Goal: Communication & Community: Answer question/provide support

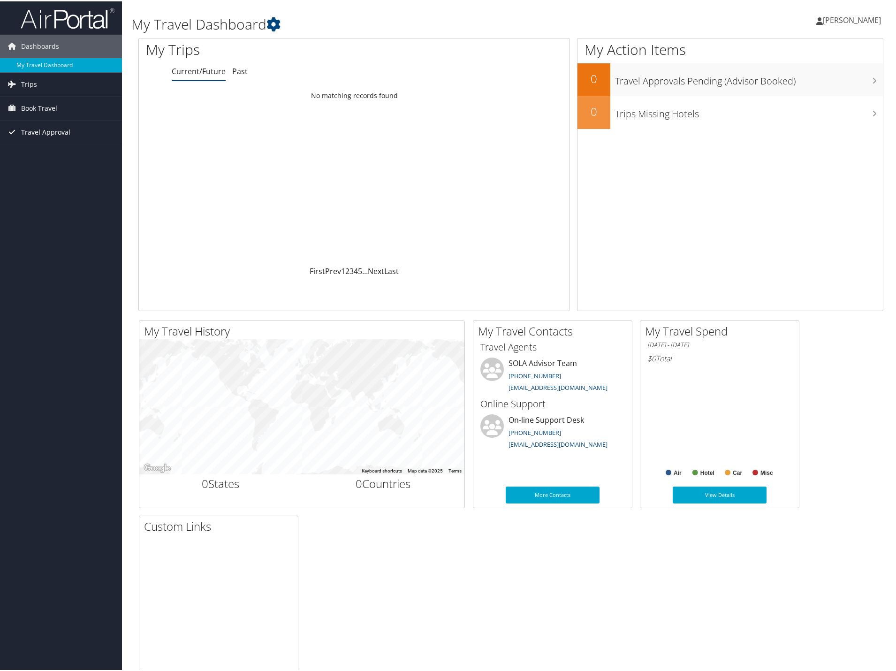
click at [33, 132] on span "Travel Approval" at bounding box center [45, 130] width 49 height 23
click at [30, 191] on link "Approvals (Beta)" at bounding box center [61, 192] width 122 height 14
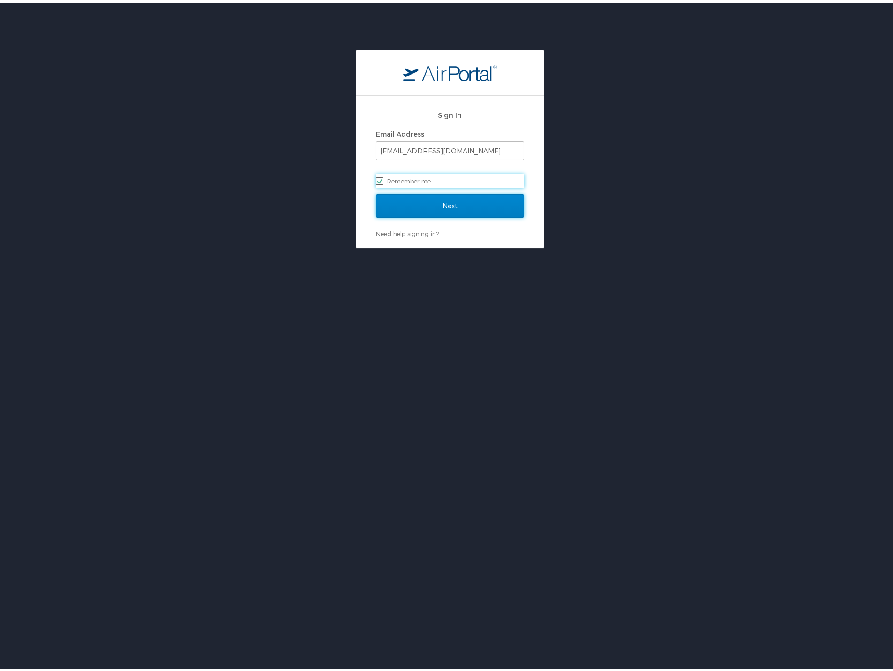
click at [426, 210] on input "Next" at bounding box center [450, 202] width 148 height 23
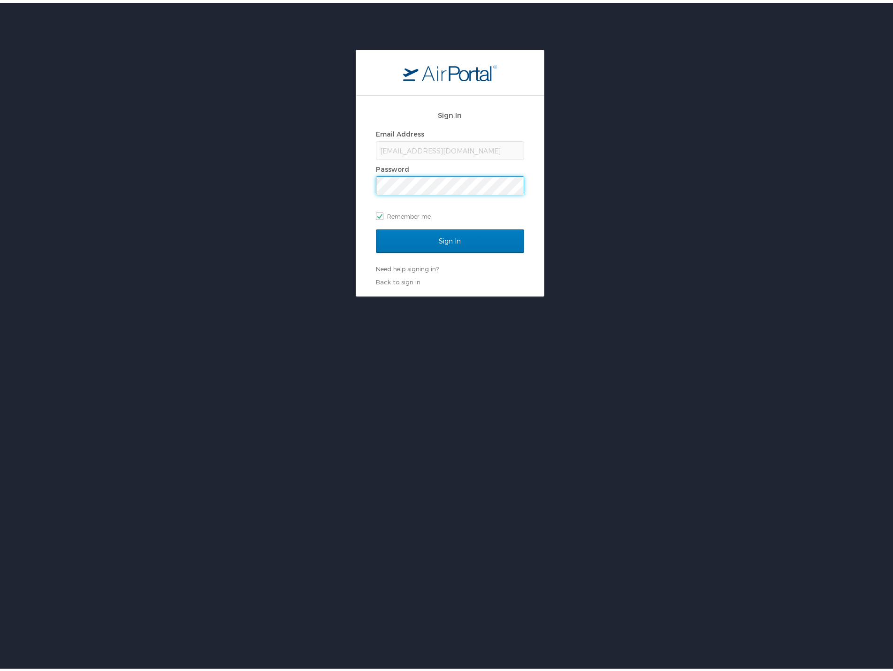
click at [376, 227] on input "Sign In" at bounding box center [450, 238] width 148 height 23
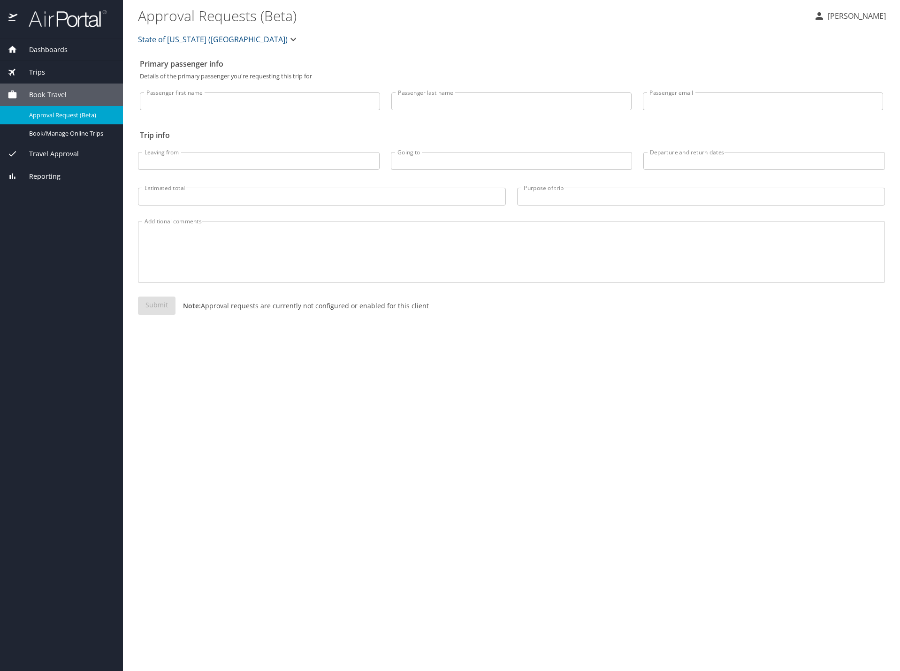
select select "US"
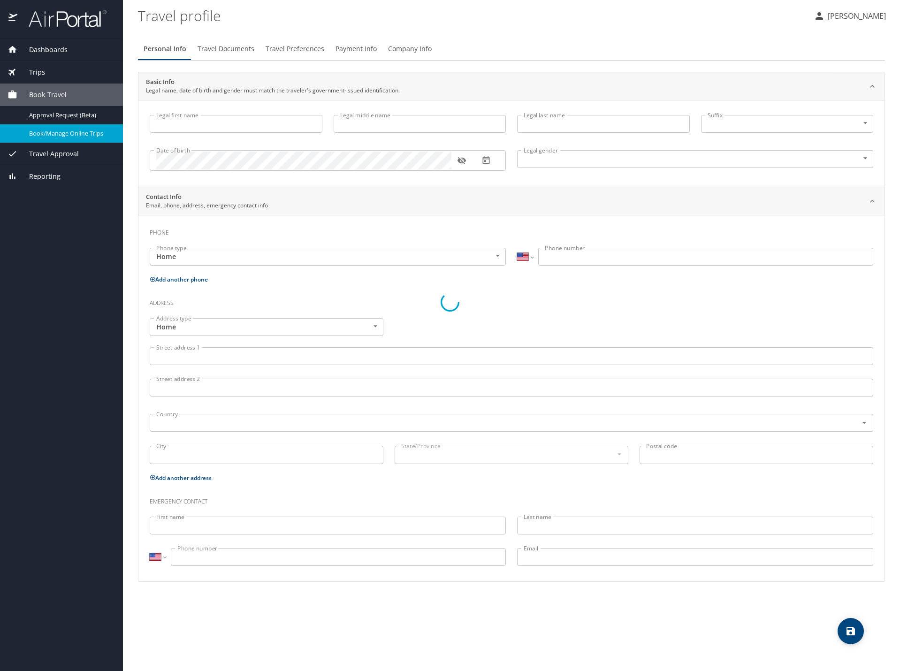
select select "US"
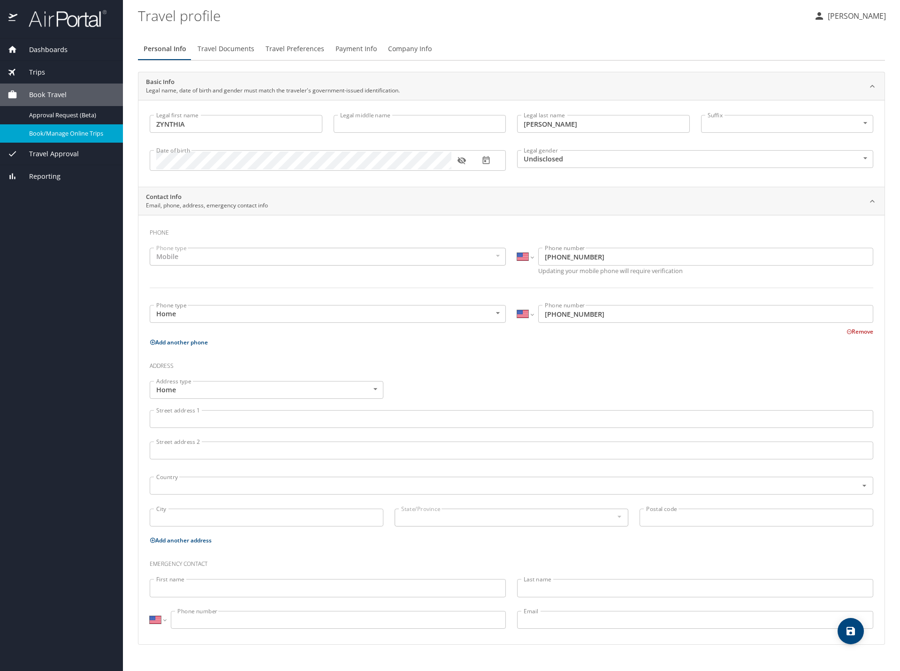
type input "ZYNTHIA"
type input "RHODES"
type input "Undisclosed"
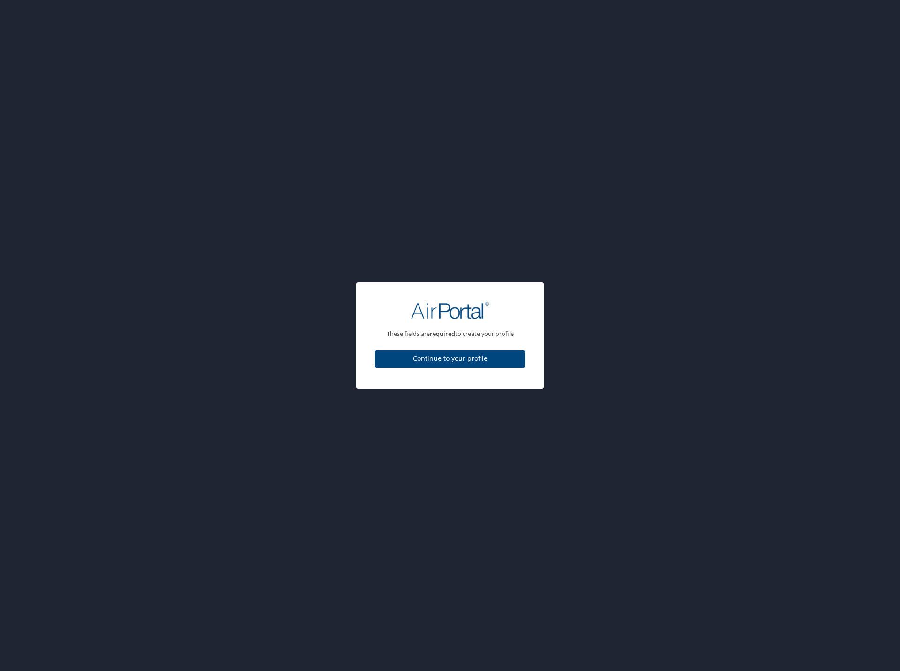
click at [428, 365] on button "Continue to your profile" at bounding box center [450, 359] width 150 height 18
select select "US"
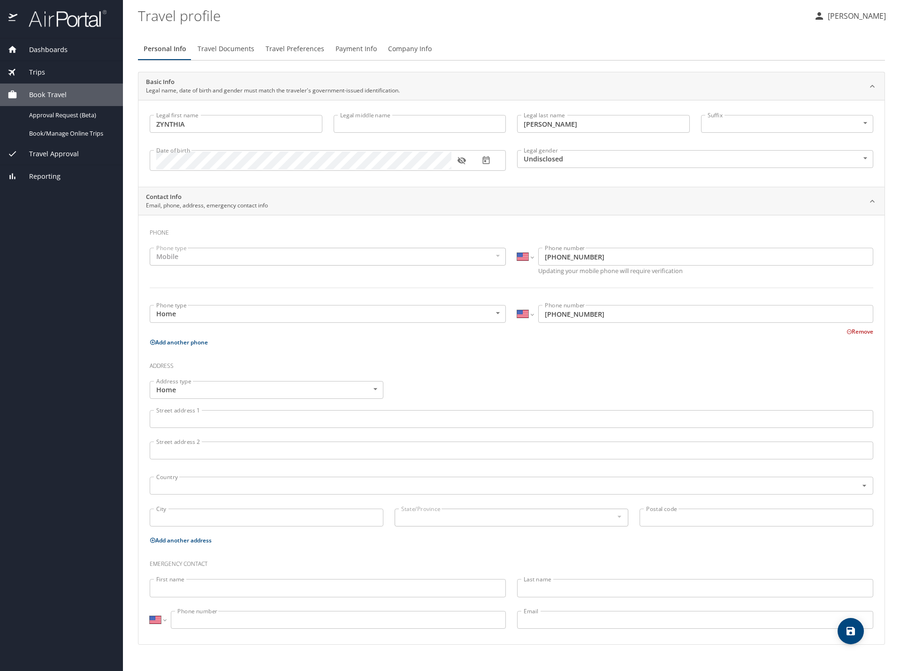
click at [43, 152] on span "Travel Approval" at bounding box center [47, 154] width 61 height 10
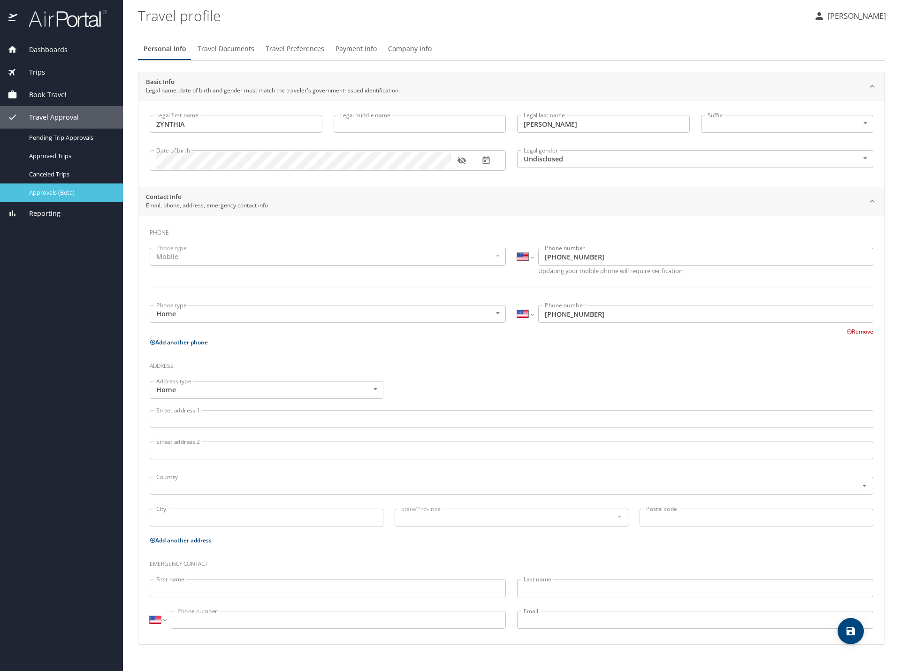
click at [49, 190] on span "Approvals (Beta)" at bounding box center [70, 192] width 83 height 9
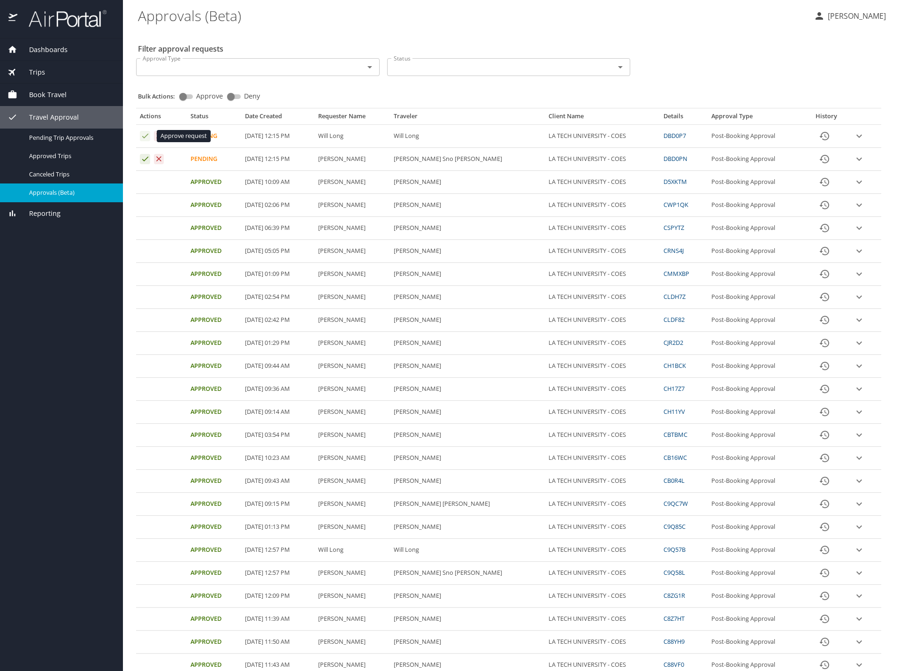
click at [143, 137] on icon "Approval table" at bounding box center [145, 135] width 9 height 9
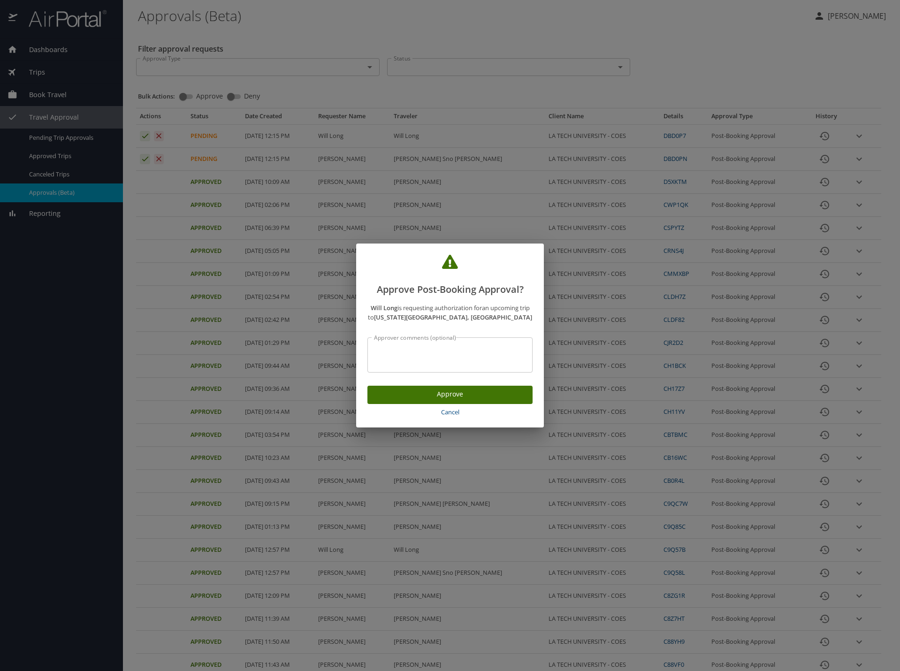
click at [392, 387] on button "Approve" at bounding box center [449, 395] width 165 height 18
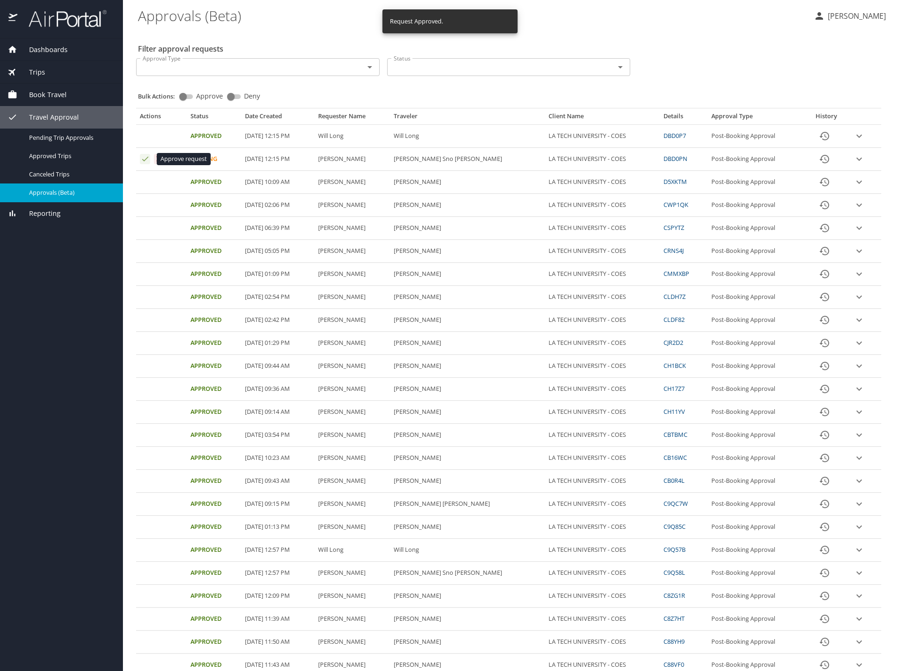
click at [146, 161] on icon "Approval table" at bounding box center [145, 158] width 9 height 9
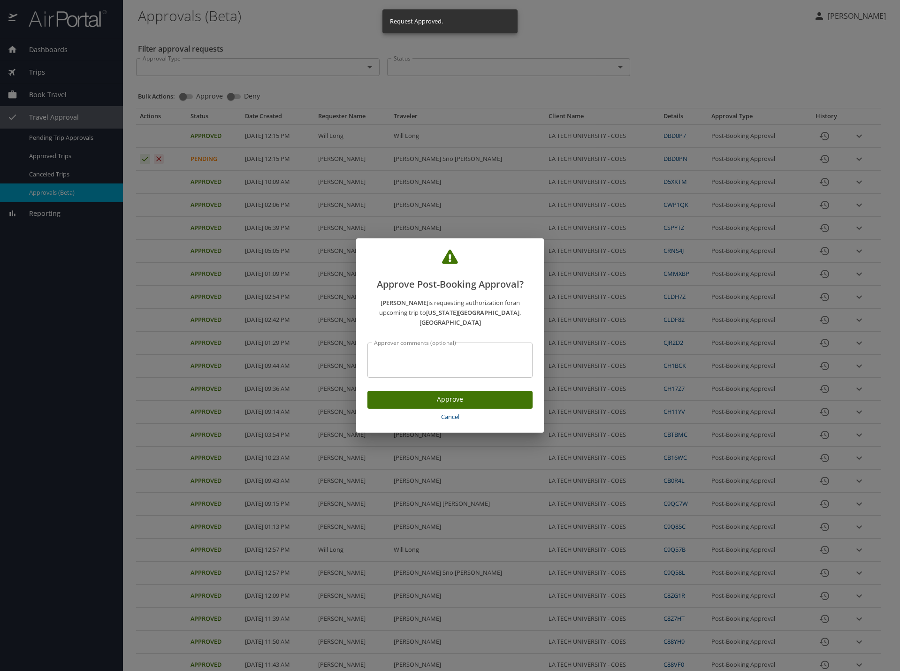
click at [491, 397] on span "Approve" at bounding box center [450, 400] width 150 height 12
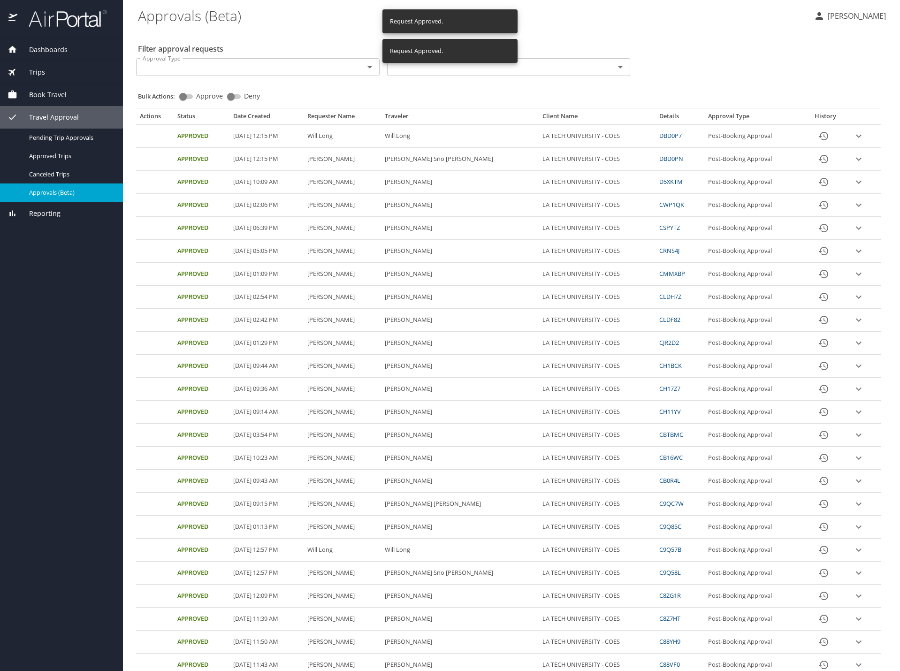
scroll to position [57, 0]
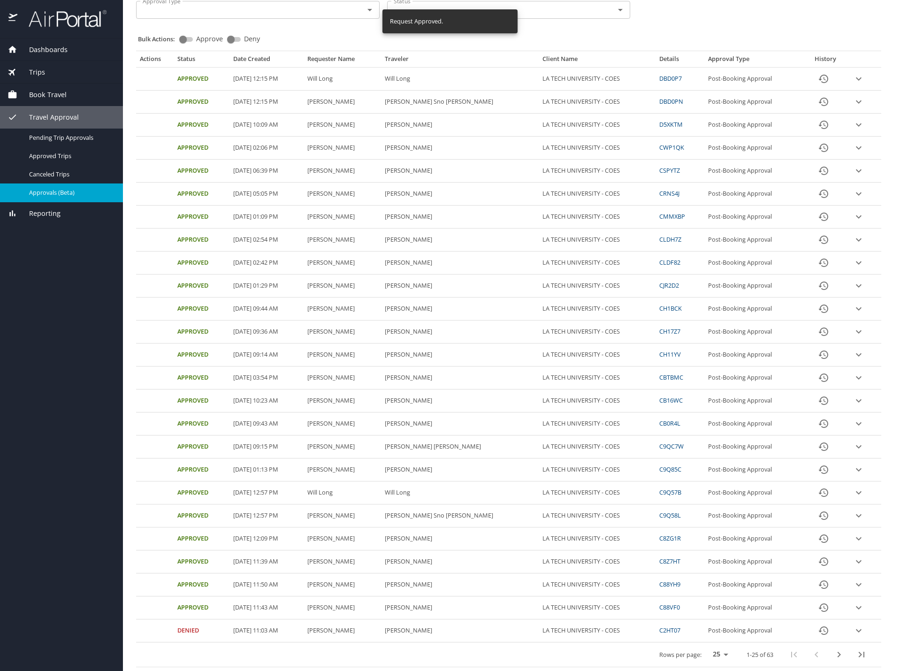
click at [719, 655] on select "25 50 100" at bounding box center [718, 655] width 26 height 14
select select "100"
click at [705, 648] on select "25 50 100" at bounding box center [718, 655] width 26 height 14
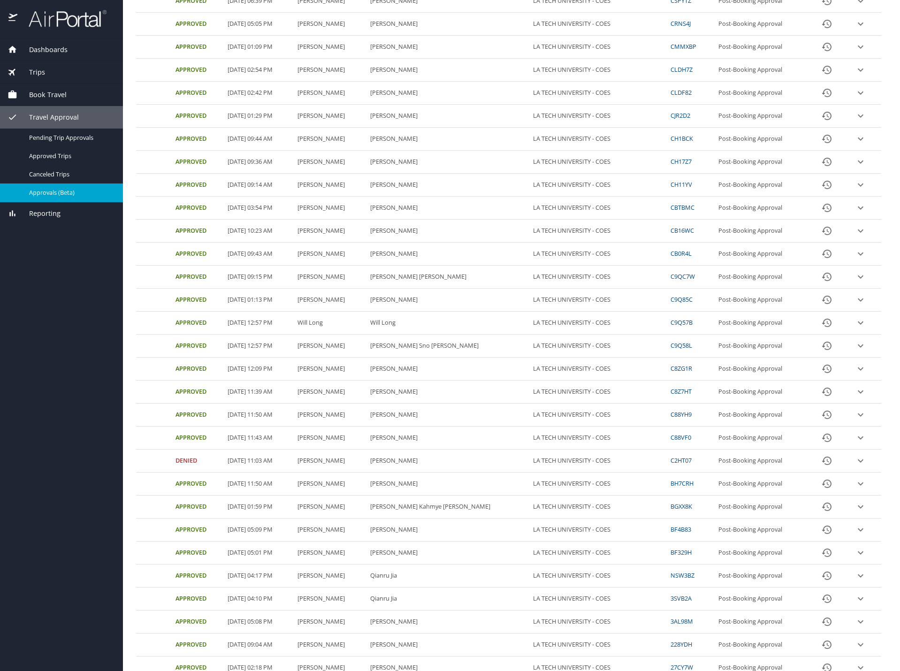
scroll to position [0, 0]
